Goal: Information Seeking & Learning: Learn about a topic

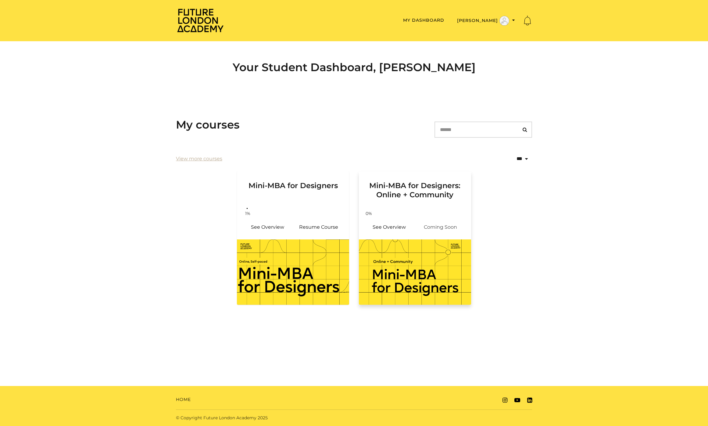
click at [402, 263] on img at bounding box center [415, 271] width 112 height 65
click at [318, 225] on link "Resume Course" at bounding box center [318, 227] width 51 height 15
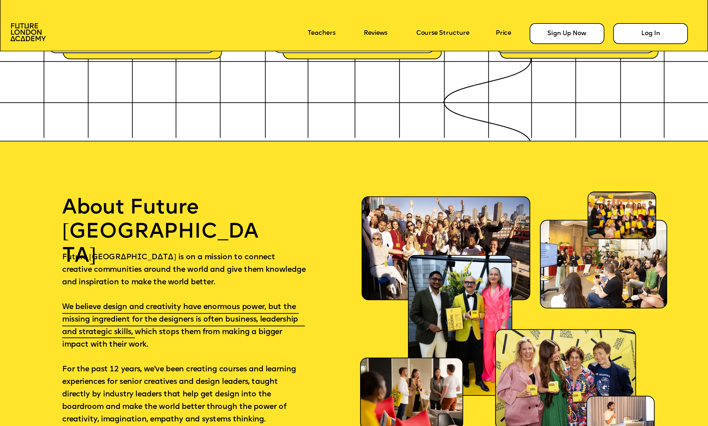
scroll to position [4554, 0]
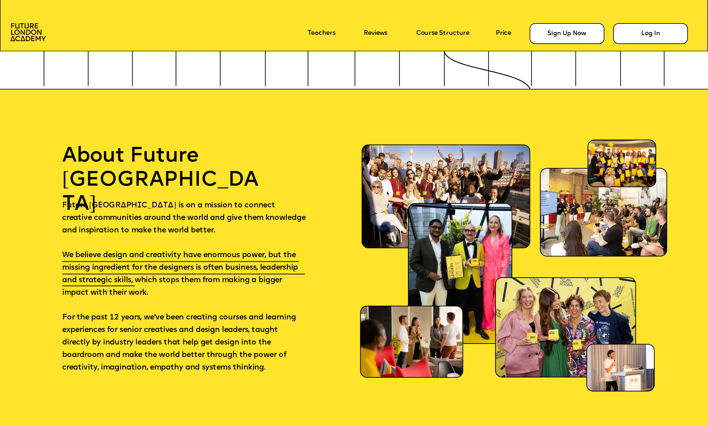
click at [467, 295] on img at bounding box center [460, 273] width 104 height 140
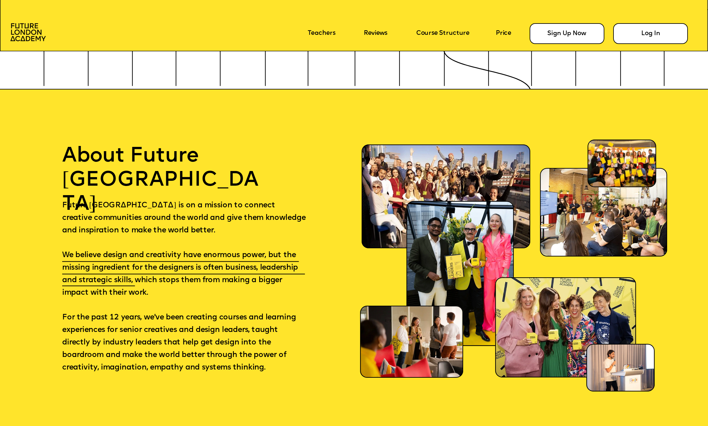
click at [515, 295] on img at bounding box center [565, 327] width 141 height 100
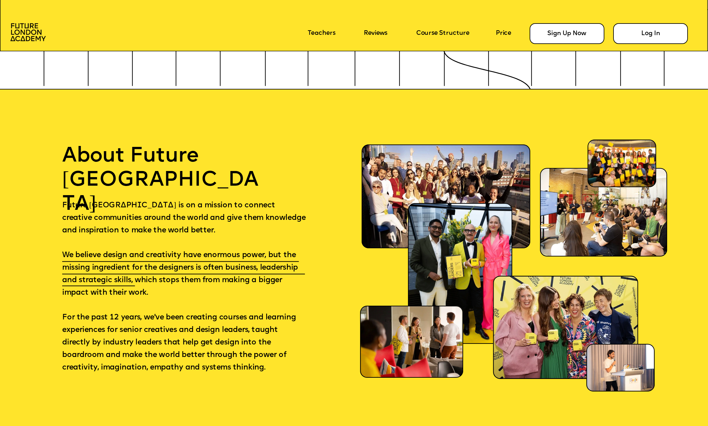
click at [420, 295] on img at bounding box center [411, 341] width 103 height 72
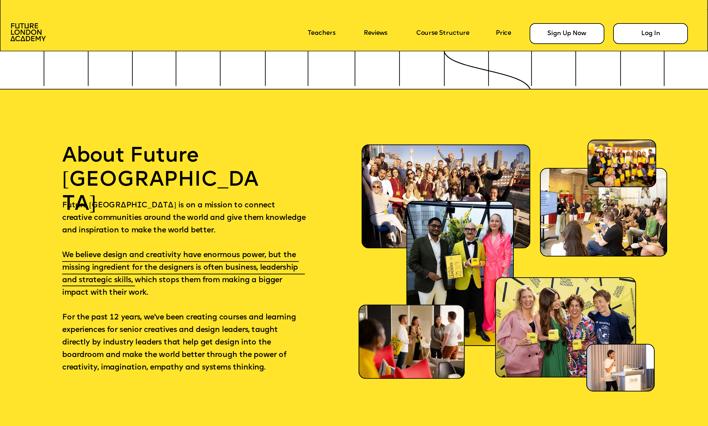
click at [420, 295] on img at bounding box center [412, 341] width 106 height 74
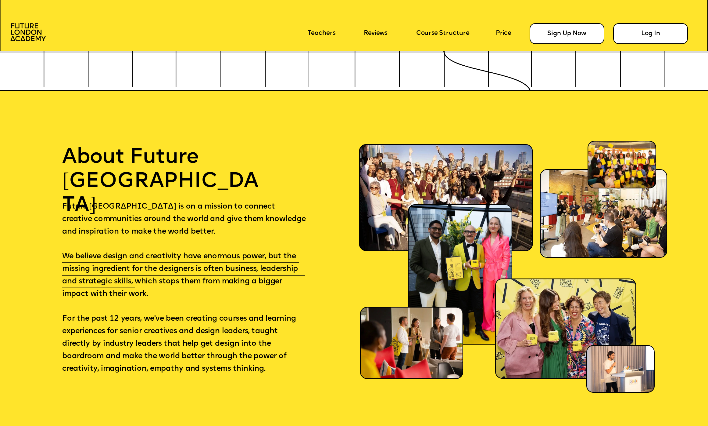
scroll to position [4553, 0]
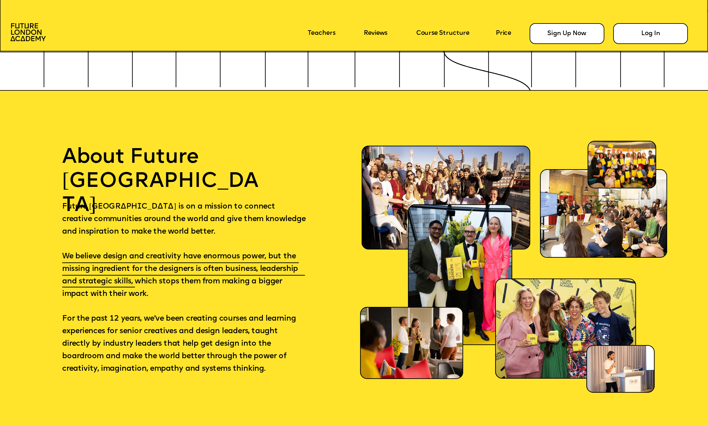
click at [515, 159] on img at bounding box center [622, 165] width 68 height 48
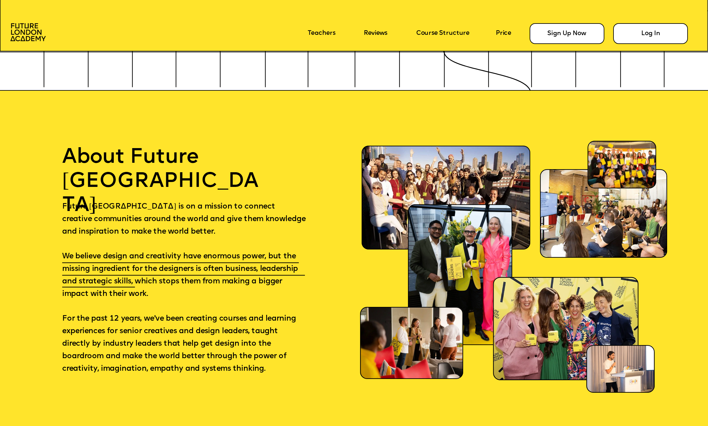
click at [515, 295] on img at bounding box center [621, 369] width 68 height 48
click at [463, 247] on img at bounding box center [460, 274] width 104 height 140
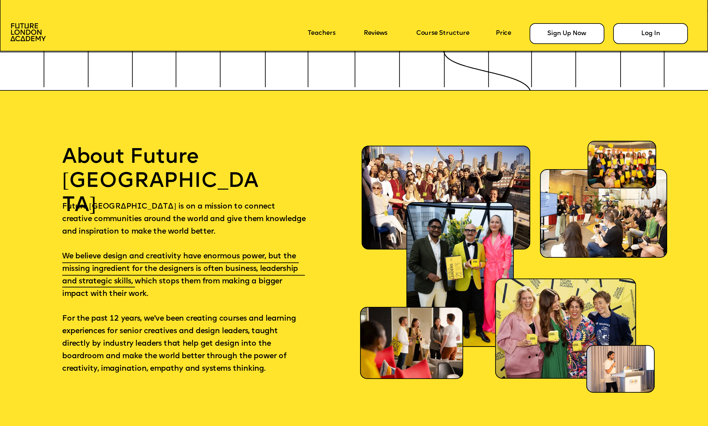
click at [382, 187] on img at bounding box center [446, 198] width 169 height 104
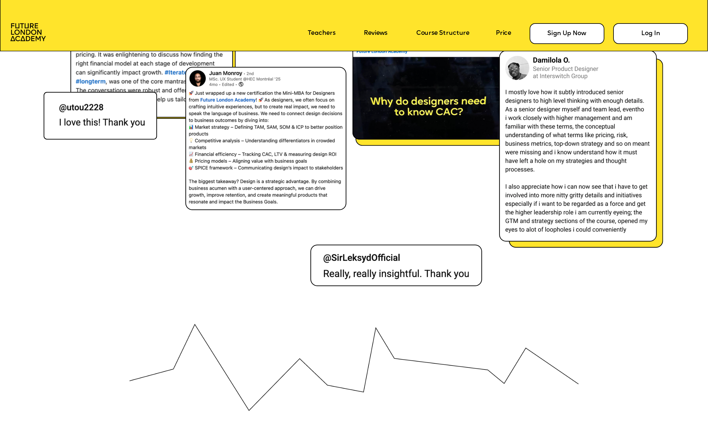
scroll to position [4982, 0]
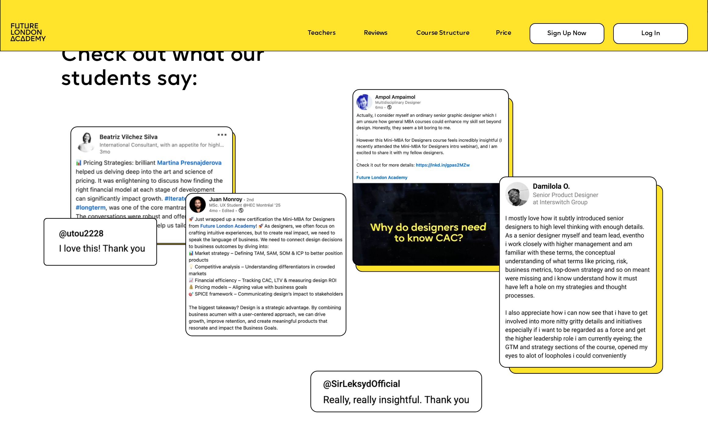
click at [409, 110] on img at bounding box center [431, 177] width 156 height 176
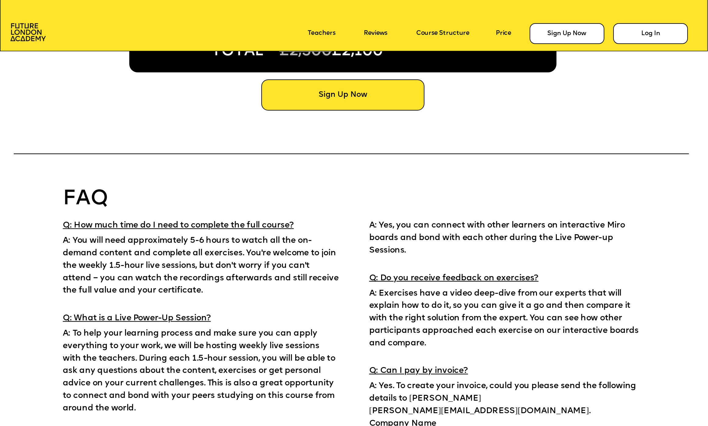
scroll to position [5735, 0]
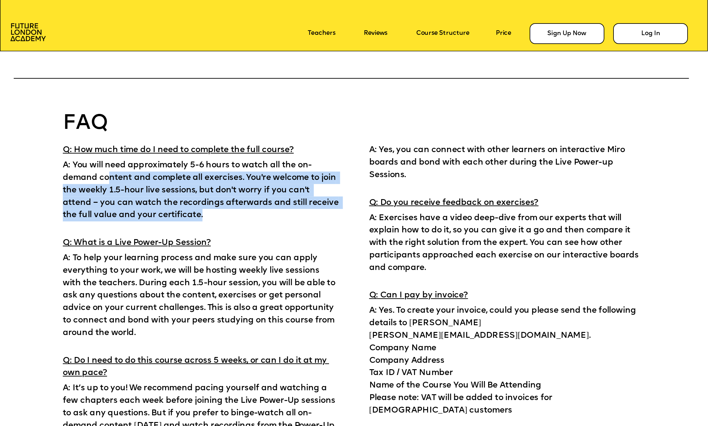
drag, startPoint x: 107, startPoint y: 180, endPoint x: 171, endPoint y: 211, distance: 71.5
click at [171, 211] on p "A: You will need approximately 5-6 hours to watch all the on-demand content and…" at bounding box center [201, 188] width 276 height 65
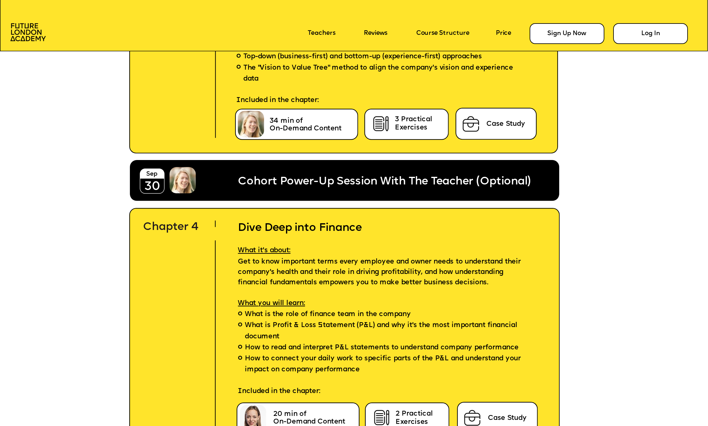
scroll to position [2805, 0]
click at [253, 182] on span "Cohort Power-Up Session With The Teacher (Optional)" at bounding box center [384, 181] width 293 height 11
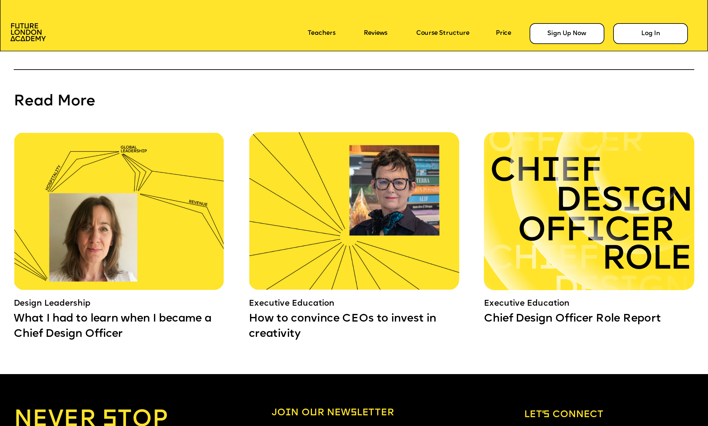
scroll to position [6310, 0]
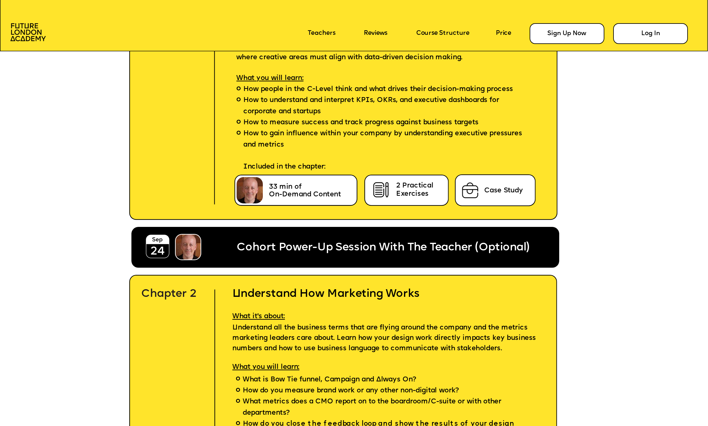
scroll to position [2123, 0]
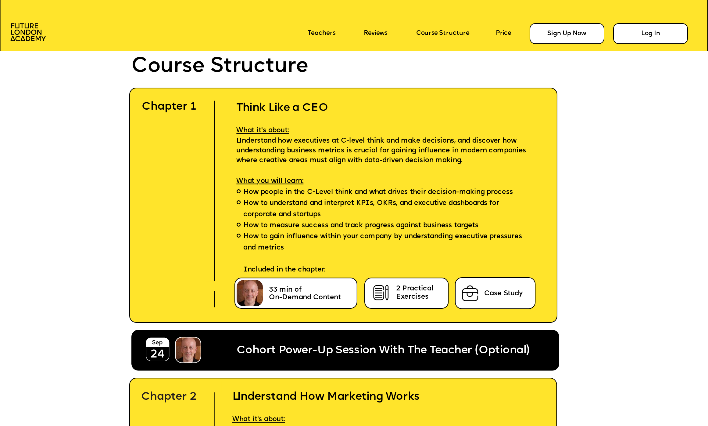
click at [347, 295] on span "Cohort Power-Up Session With The Teacher (Optional)" at bounding box center [383, 350] width 293 height 11
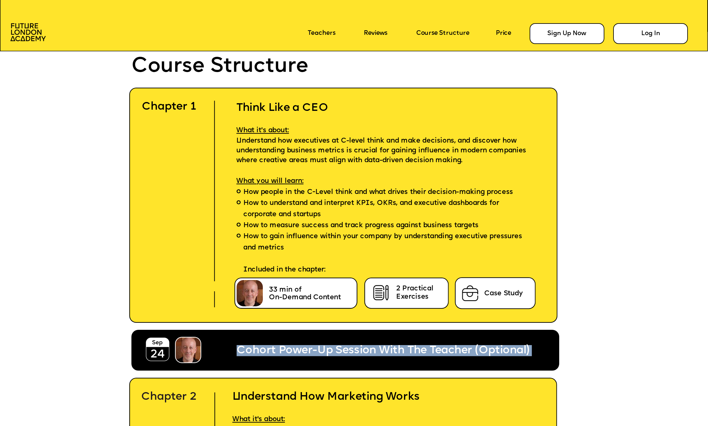
click at [347, 295] on span "Cohort Power-Up Session With The Teacher (Optional)" at bounding box center [383, 350] width 293 height 11
copy span "Cohort Power-Up Session With The Teacher (Optional)"
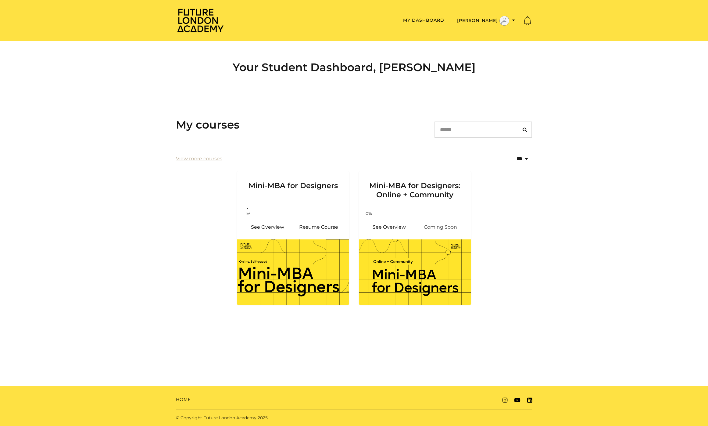
click at [123, 239] on section "**********" at bounding box center [354, 210] width 708 height 223
click at [94, 215] on section "**********" at bounding box center [354, 210] width 708 height 223
click at [108, 210] on section "**********" at bounding box center [354, 210] width 708 height 223
click at [99, 225] on section "**********" at bounding box center [354, 210] width 708 height 223
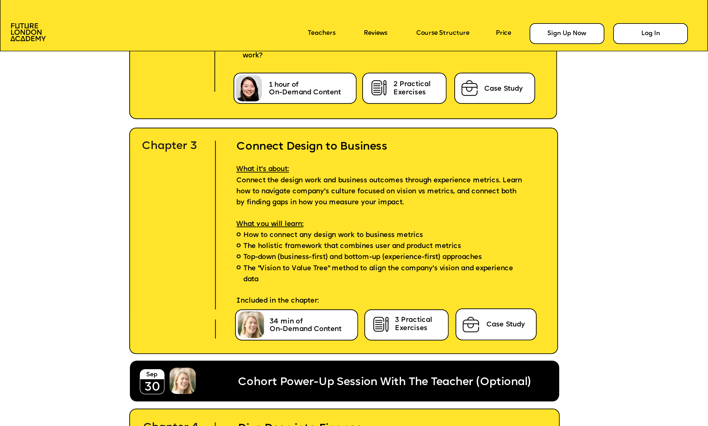
scroll to position [2635, 0]
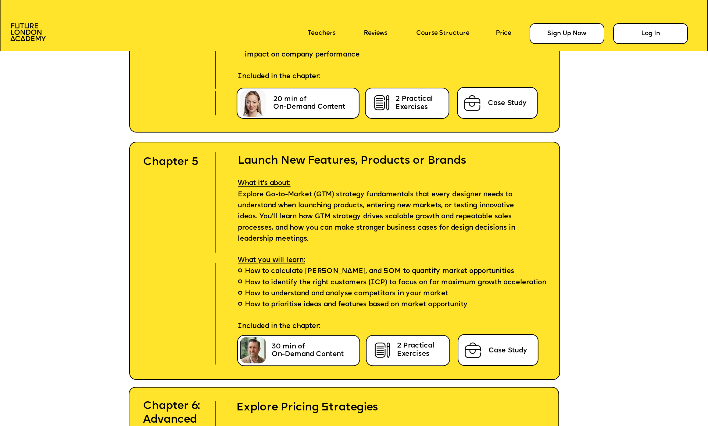
scroll to position [3121, 0]
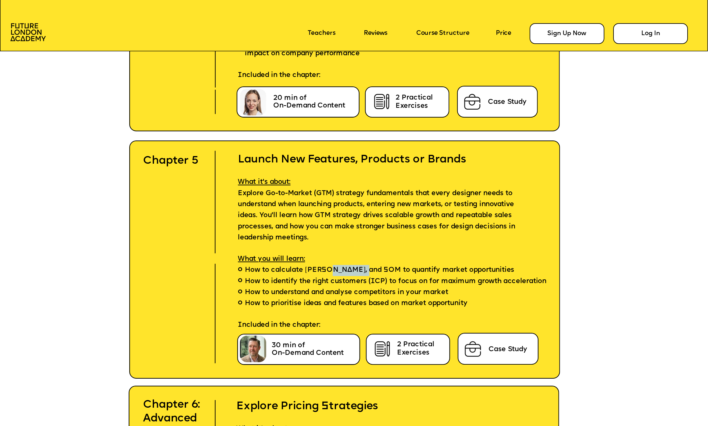
drag, startPoint x: 326, startPoint y: 269, endPoint x: 361, endPoint y: 270, distance: 35.1
click at [361, 270] on span "How to calculate [PERSON_NAME], and SOM to quantify market opportunities" at bounding box center [380, 270] width 270 height 11
click at [365, 271] on span "How to calculate [PERSON_NAME], and SOM to quantify market opportunities" at bounding box center [380, 270] width 270 height 11
drag, startPoint x: 357, startPoint y: 270, endPoint x: 376, endPoint y: 270, distance: 19.2
click at [376, 270] on span "How to calculate [PERSON_NAME], and SOM to quantify market opportunities" at bounding box center [380, 270] width 270 height 11
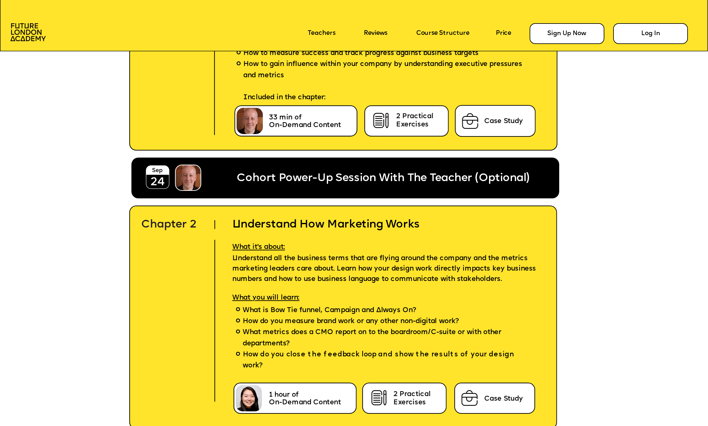
scroll to position [2305, 0]
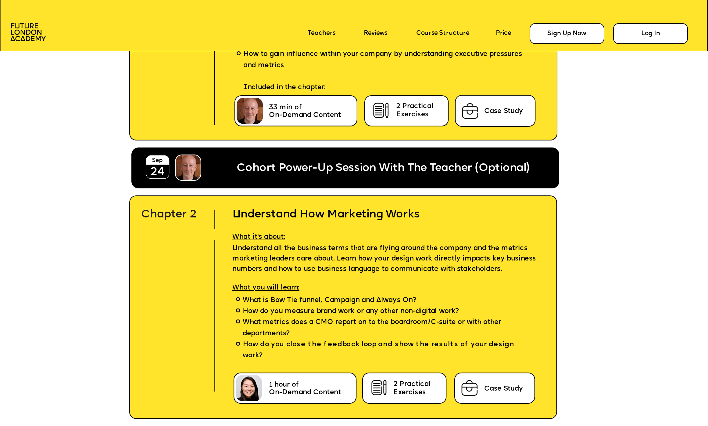
click at [309, 166] on span "Cohort Power-Up Session With The Teacher (Optional)" at bounding box center [383, 168] width 293 height 11
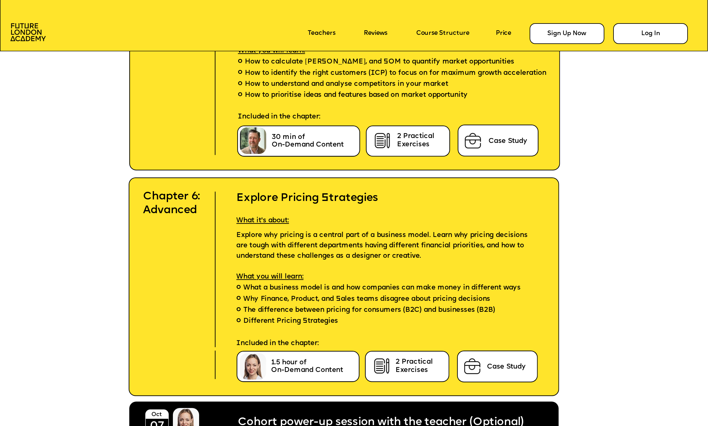
scroll to position [3445, 0]
